Goal: Task Accomplishment & Management: Manage account settings

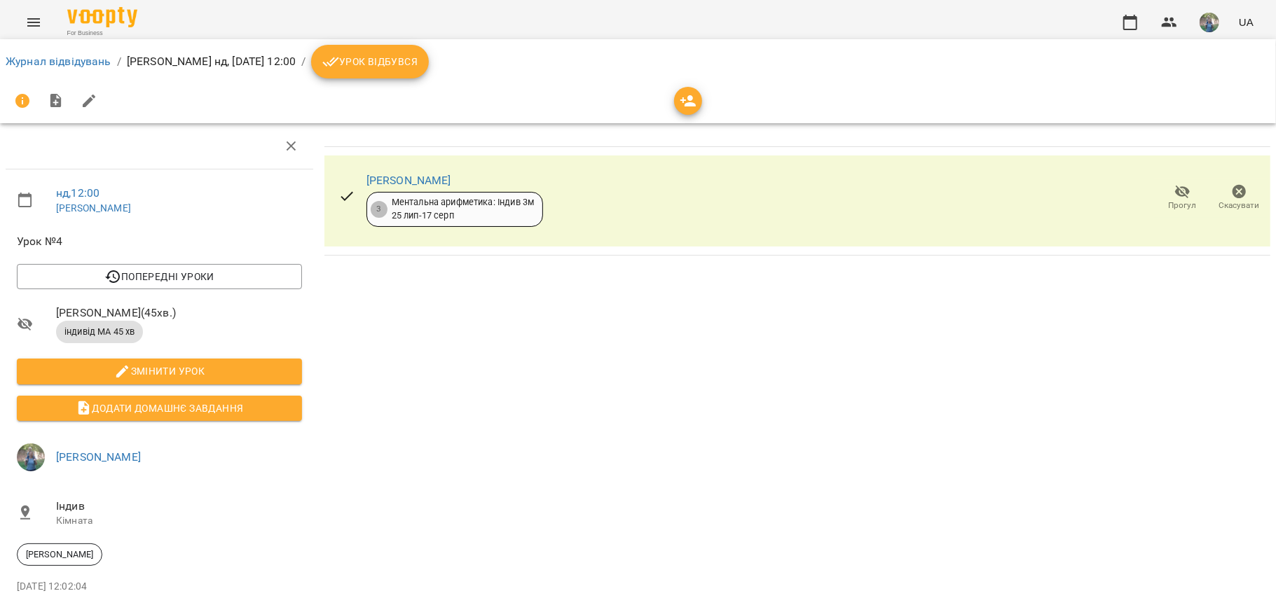
click at [404, 63] on span "Урок відбувся" at bounding box center [369, 61] width 95 height 17
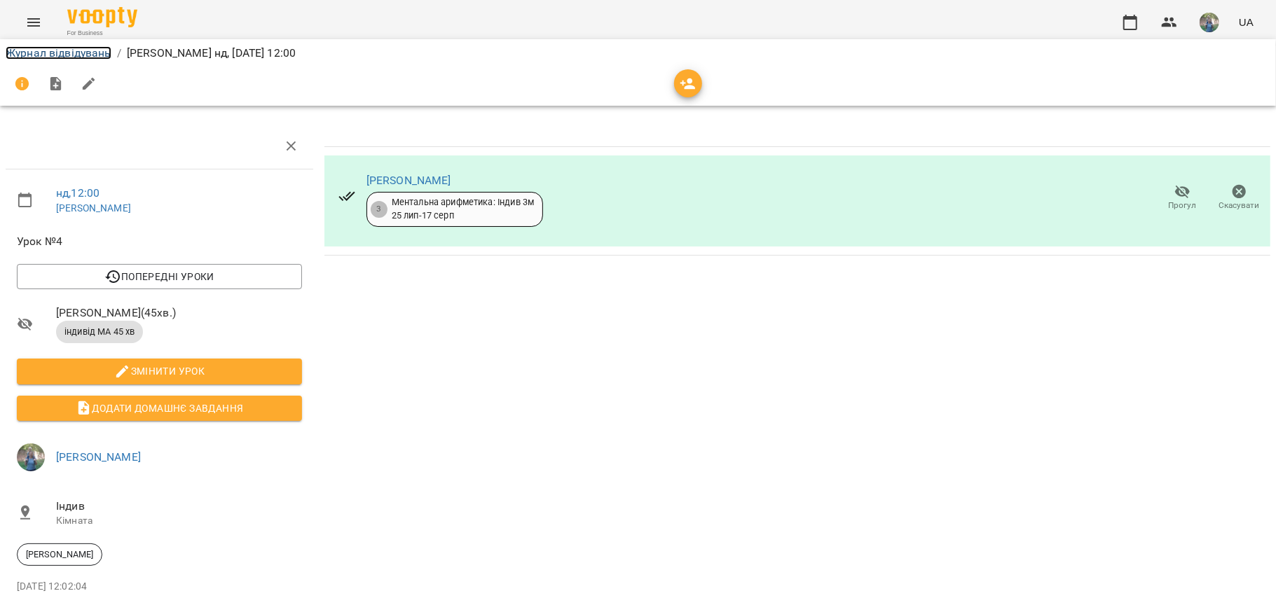
click at [79, 52] on link "Журнал відвідувань" at bounding box center [59, 52] width 106 height 13
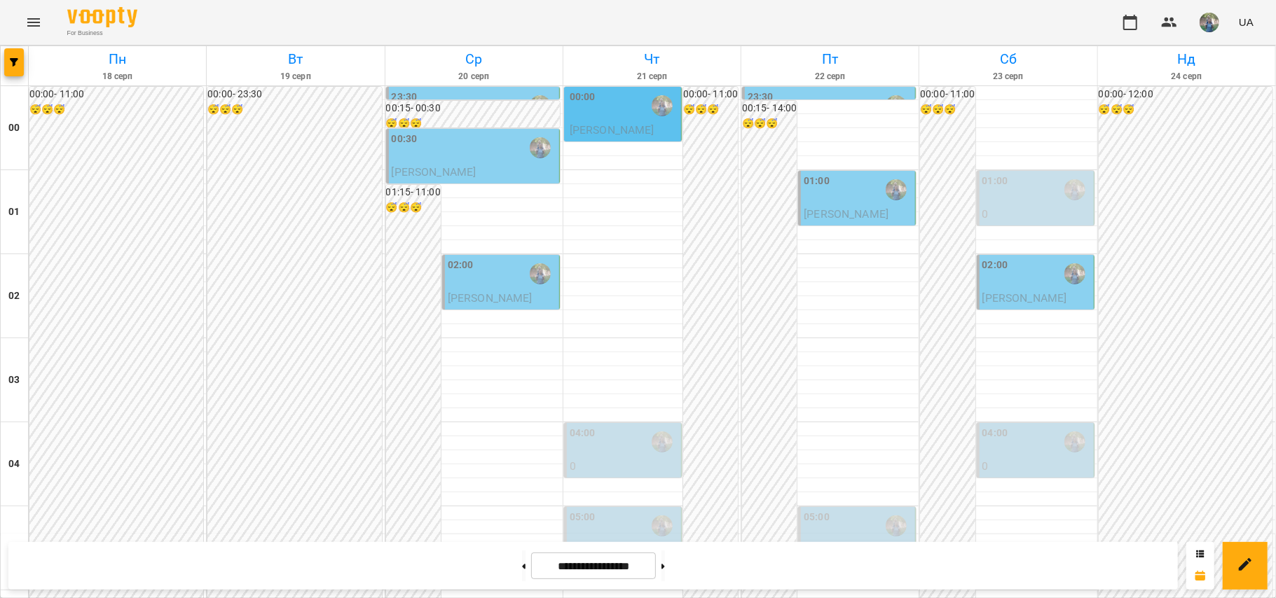
scroll to position [1121, 0]
click at [522, 566] on button at bounding box center [524, 566] width 4 height 31
type input "**********"
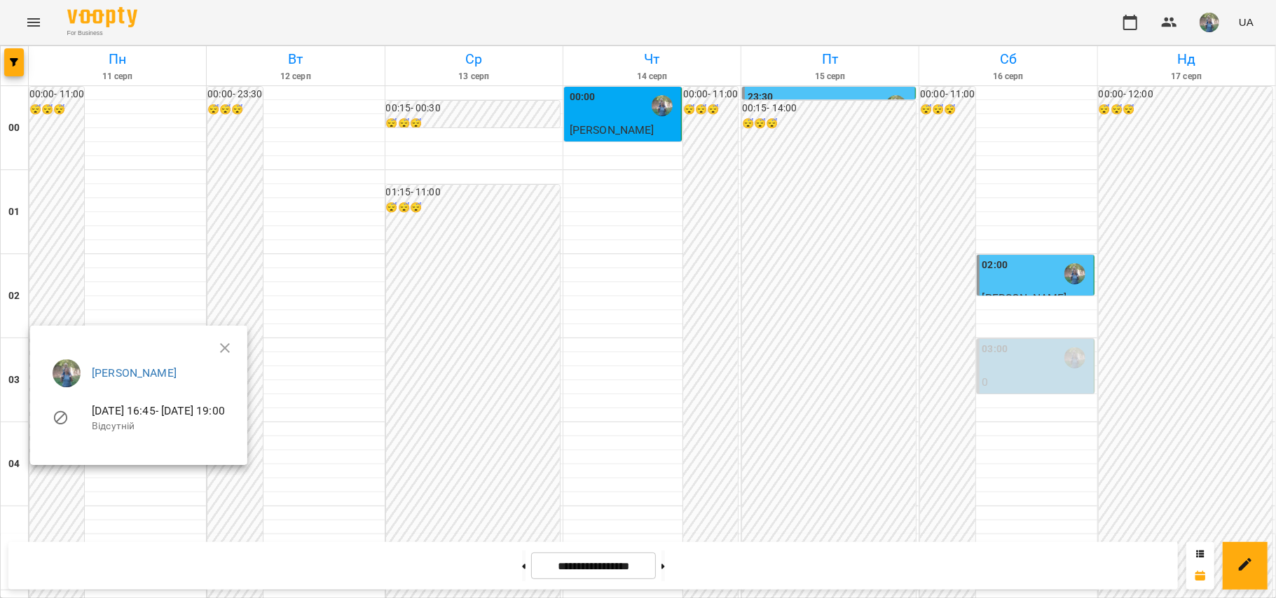
click at [1057, 327] on div at bounding box center [638, 299] width 1276 height 598
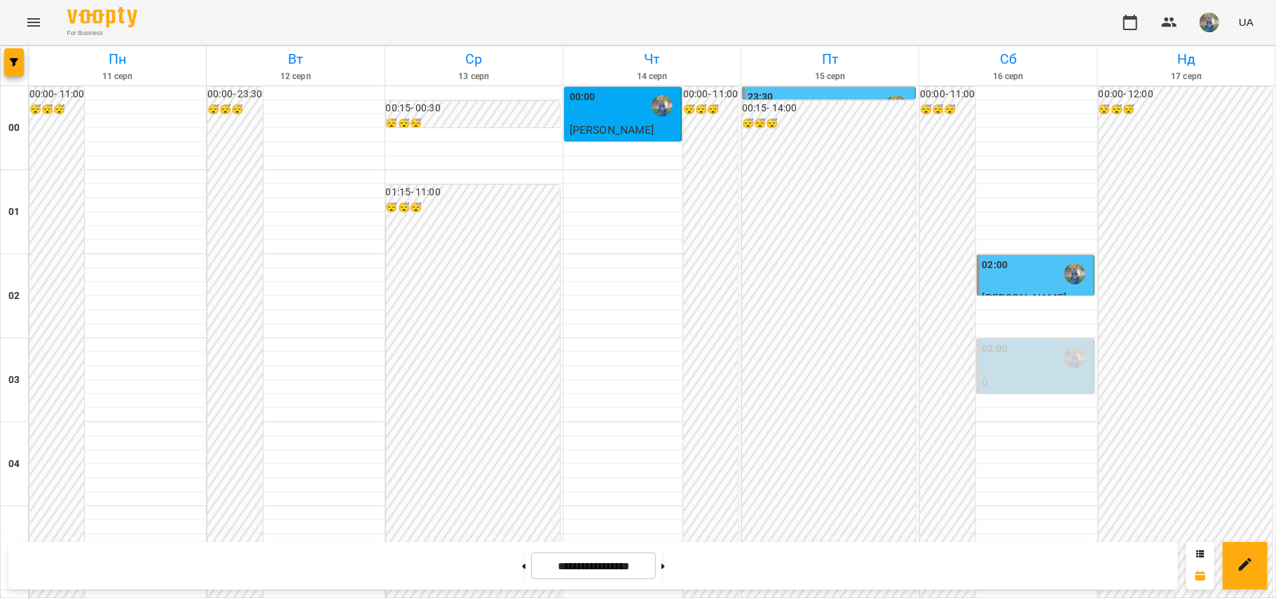
scroll to position [841, 0]
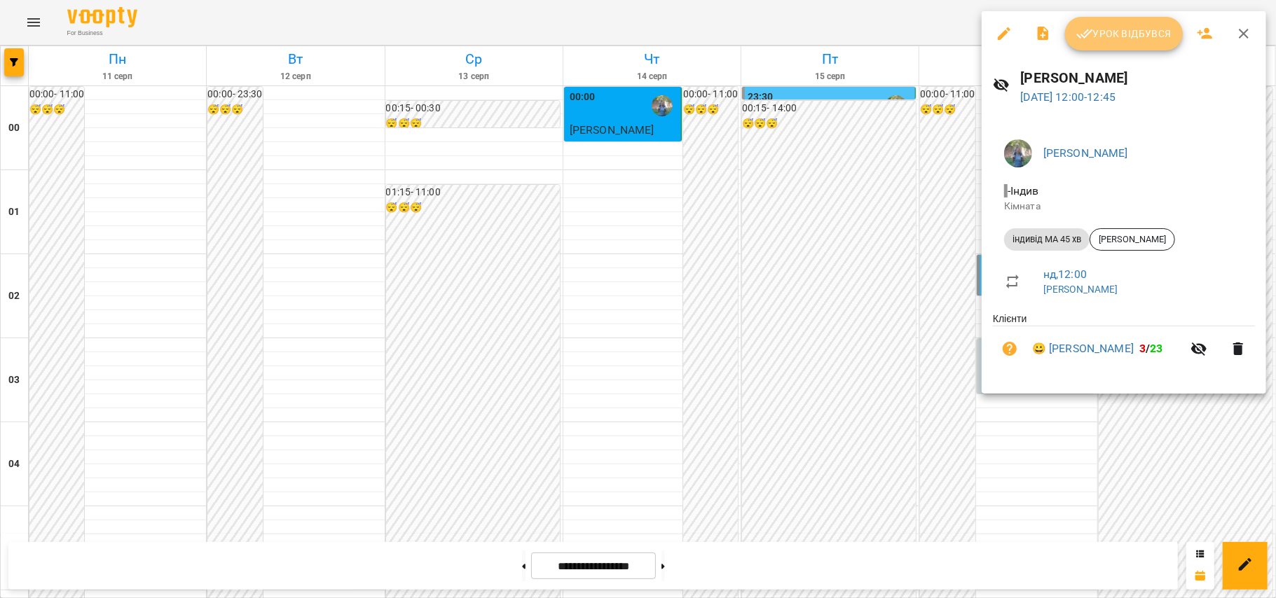
click at [1116, 34] on span "Урок відбувся" at bounding box center [1123, 33] width 95 height 17
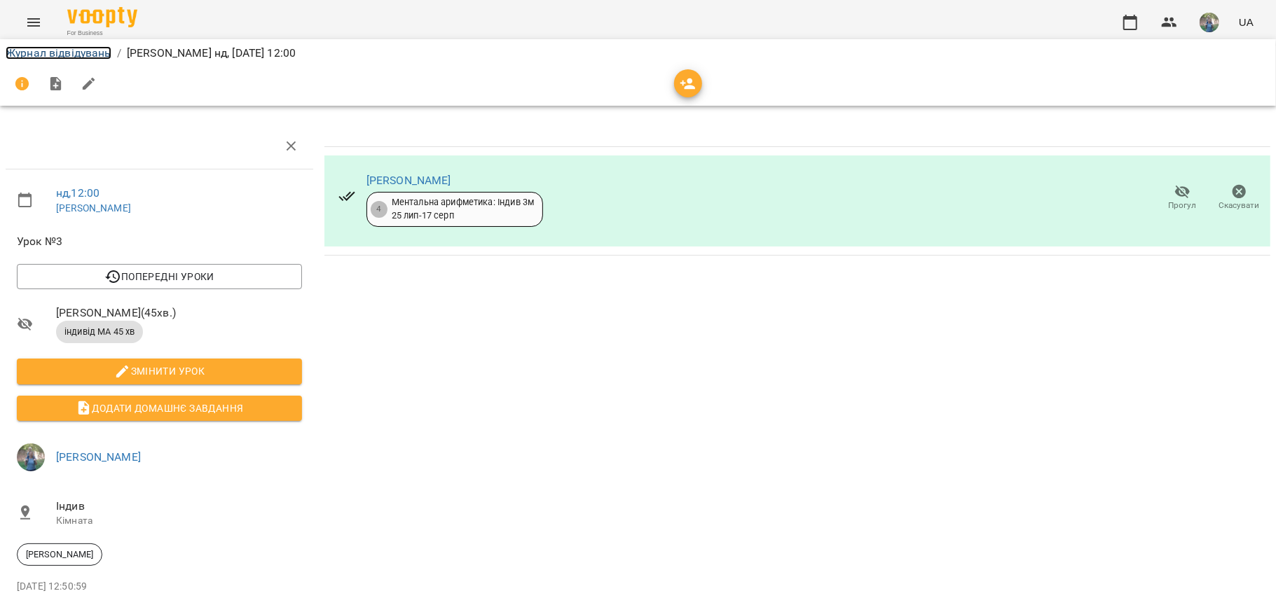
click at [48, 49] on link "Журнал відвідувань" at bounding box center [59, 52] width 106 height 13
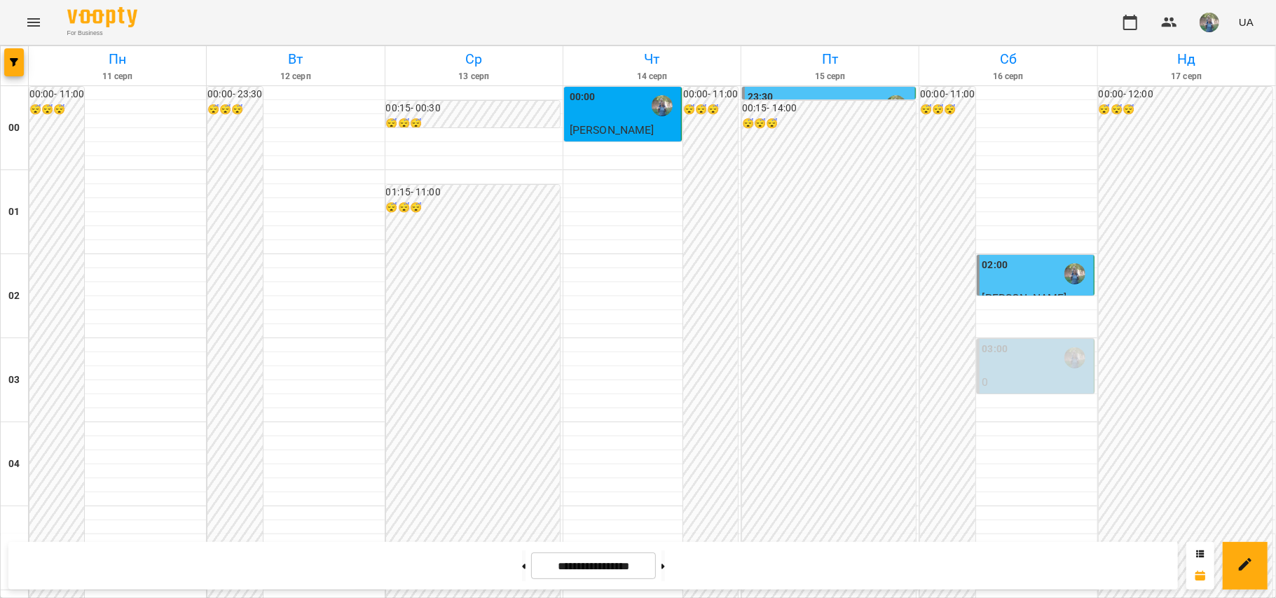
scroll to position [23, 0]
